Goal: Task Accomplishment & Management: Manage account settings

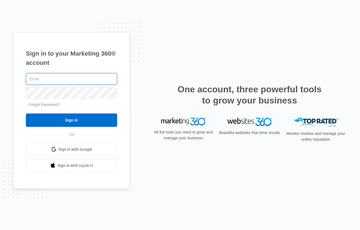
type input "[PERSON_NAME][EMAIL_ADDRESS][DOMAIN_NAME]"
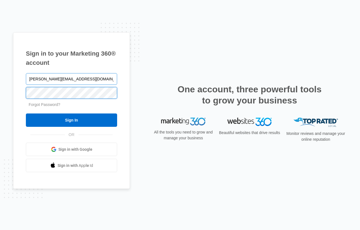
click at [72, 120] on input "Sign In" at bounding box center [71, 120] width 91 height 13
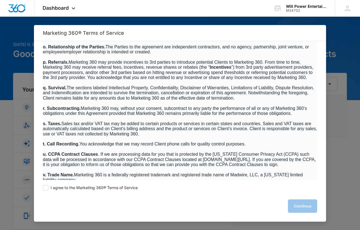
scroll to position [3458, 0]
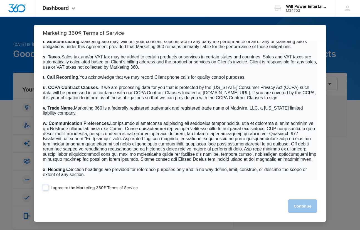
click at [46, 188] on input "I agree to the Marketing 360® Terms of Service" at bounding box center [46, 188] width 6 height 6
checkbox input "true"
click at [303, 206] on button "Continue" at bounding box center [302, 206] width 29 height 13
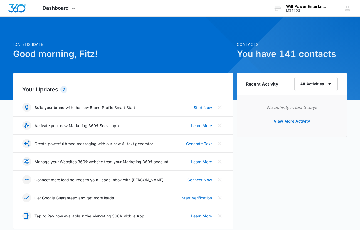
click at [197, 198] on link "Start Verification" at bounding box center [197, 198] width 30 height 6
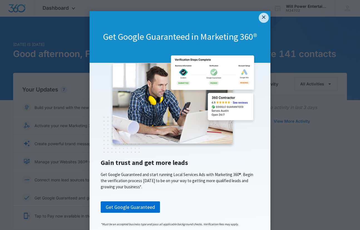
scroll to position [3, 0]
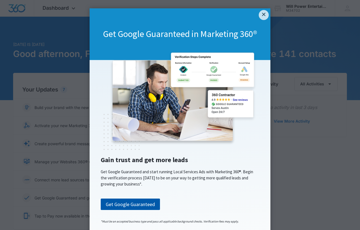
click at [130, 206] on link "Get Google Guaranteed" at bounding box center [130, 205] width 59 height 12
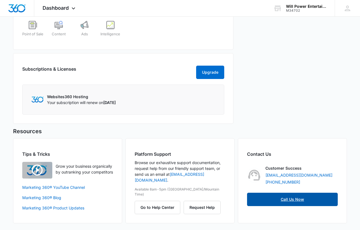
scroll to position [3, 0]
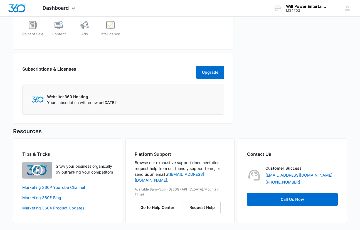
click at [180, 115] on div "Subscriptions & Licenses Upgrade Websites360 Hosting Your subscription will ren…" at bounding box center [123, 88] width 221 height 71
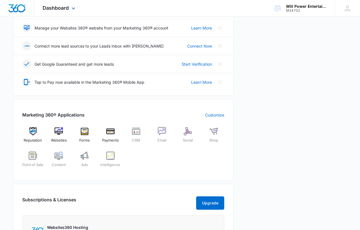
scroll to position [11, 0]
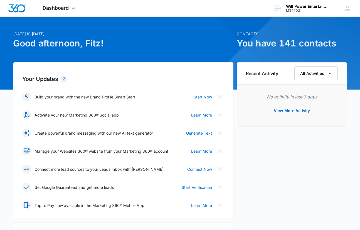
click at [17, 8] on img "Dashboard" at bounding box center [17, 8] width 18 height 8
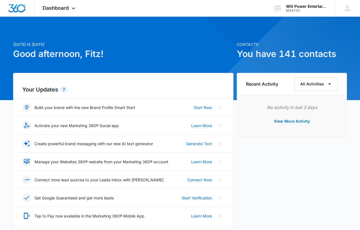
click at [102, 162] on p "Manage your Websites 360® website from your Marketing 360® account" at bounding box center [102, 162] width 134 height 6
click at [89, 180] on p "Connect more lead sources to your Leads Inbox with [PERSON_NAME]" at bounding box center [99, 180] width 129 height 6
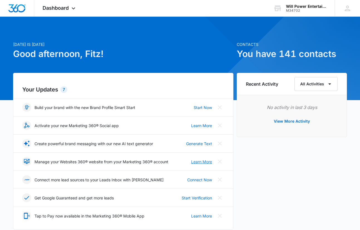
click at [202, 162] on link "Learn More" at bounding box center [201, 162] width 21 height 6
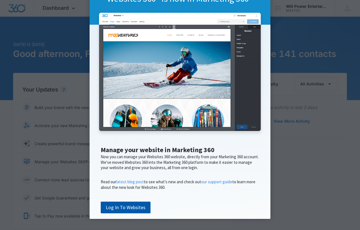
scroll to position [55, 0]
click at [125, 208] on link "Log In To Websites" at bounding box center [126, 208] width 50 height 12
